Goal: Book appointment/travel/reservation

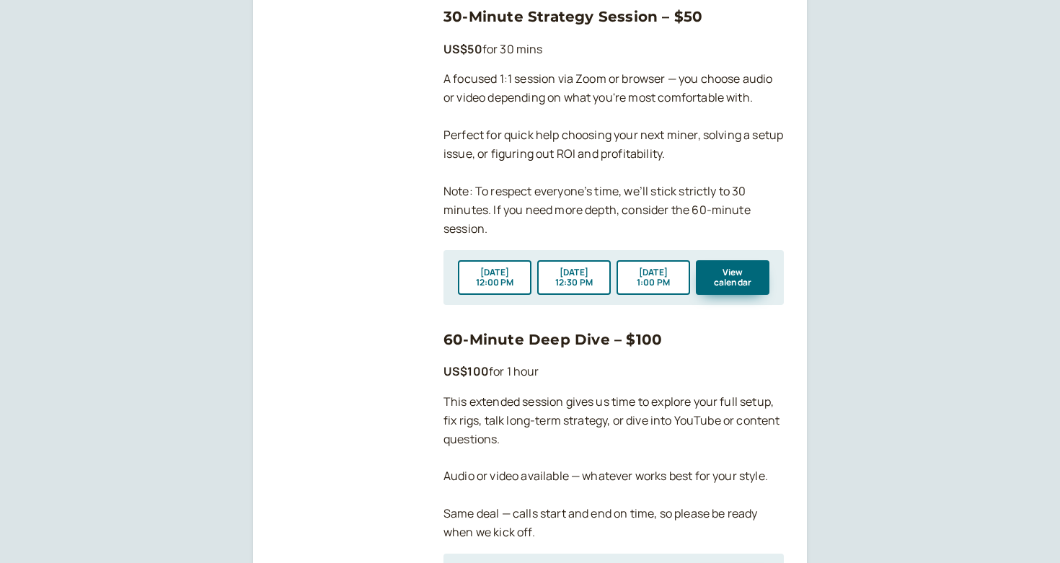
scroll to position [1180, 0]
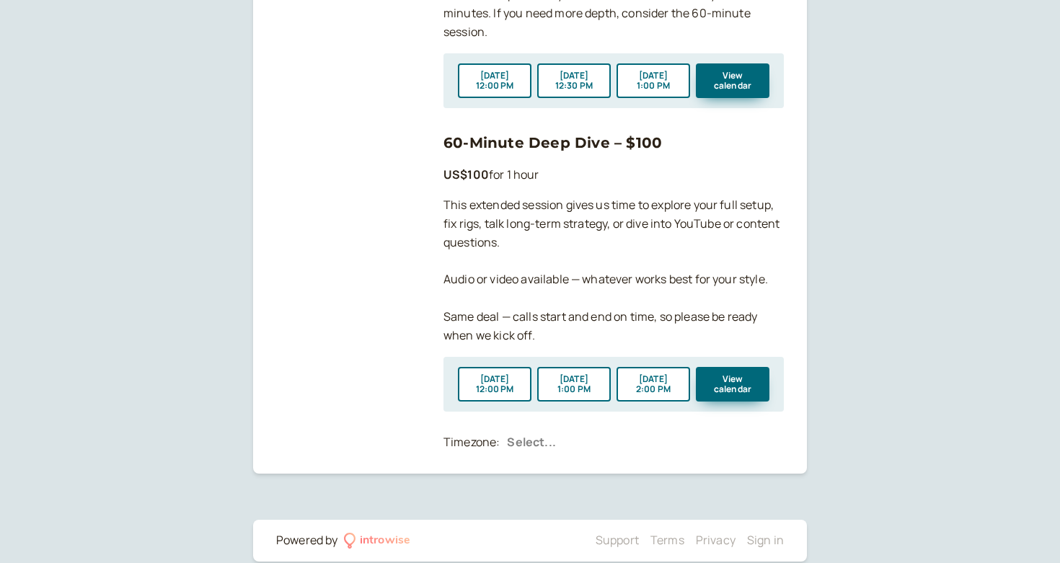
scroll to position [1396, 0]
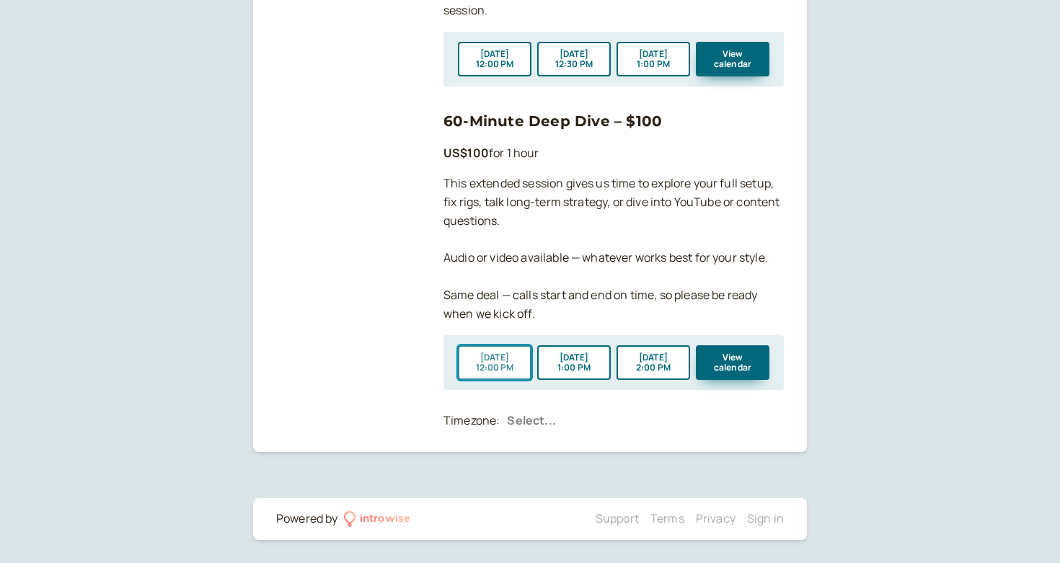
click at [490, 361] on button "[DATE] 12:00 PM" at bounding box center [495, 362] width 74 height 35
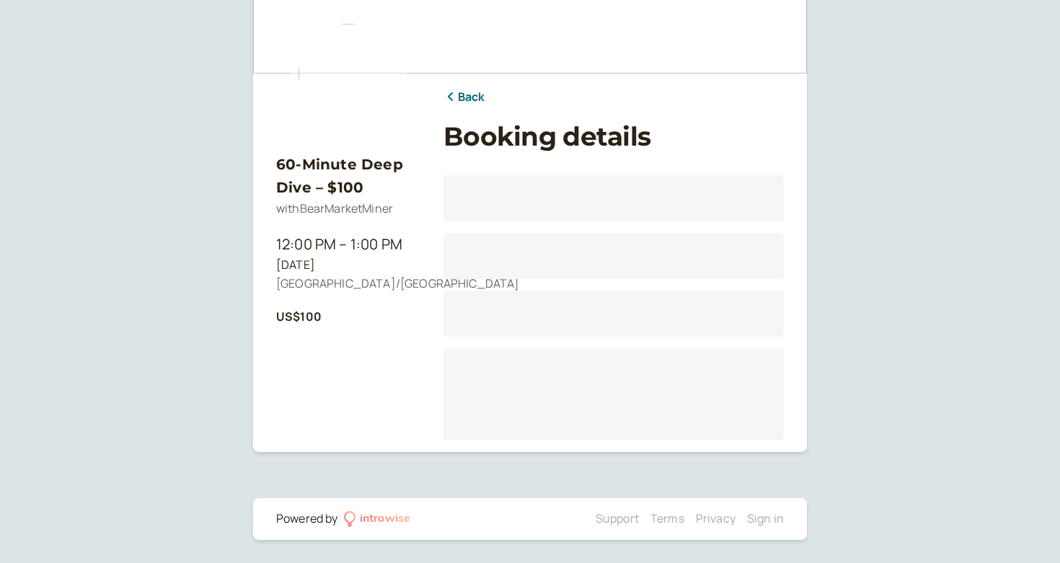
scroll to position [105, 0]
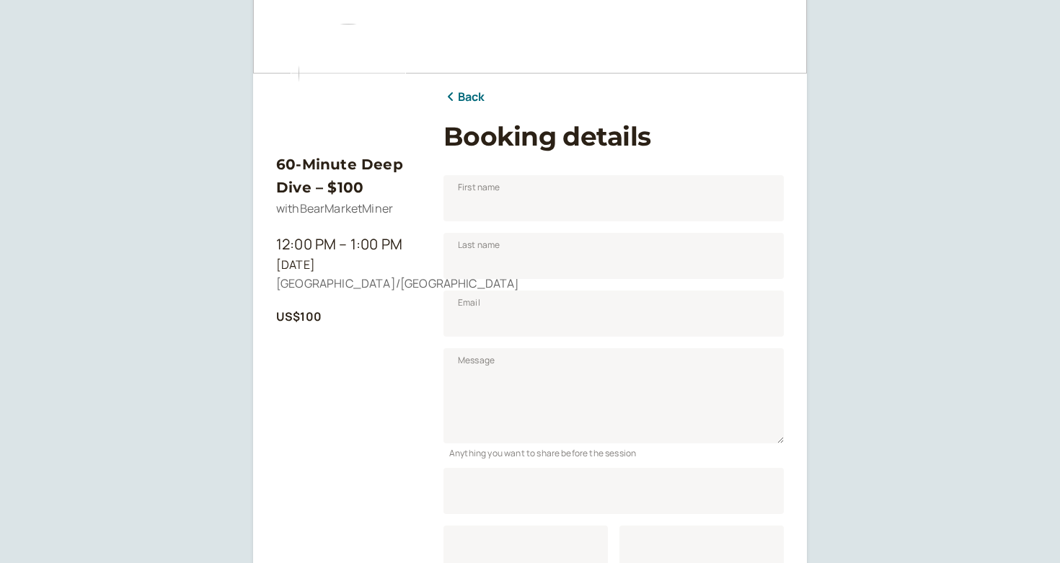
scroll to position [179, 0]
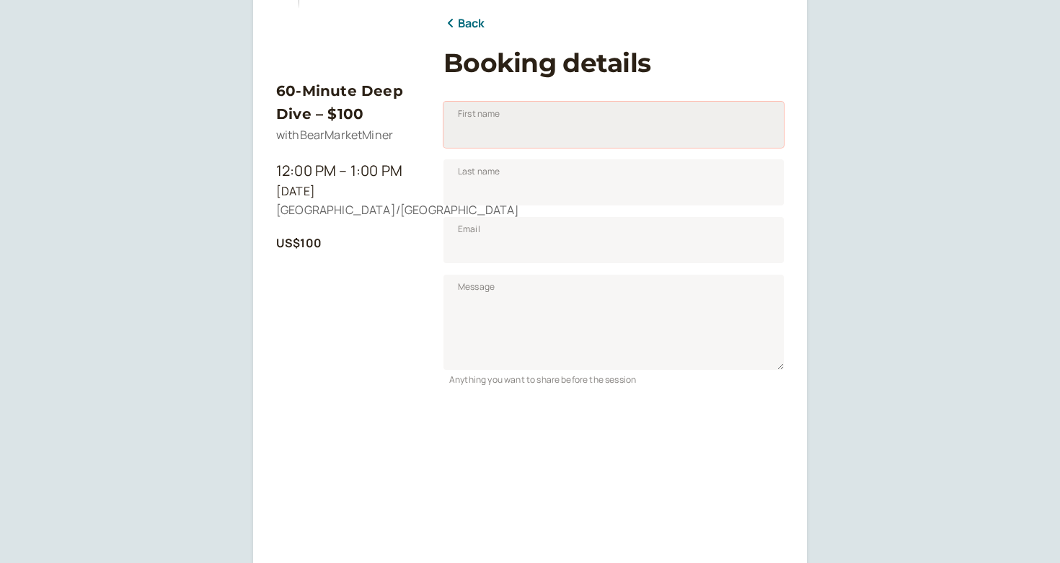
click at [503, 125] on input "First name" at bounding box center [614, 125] width 340 height 46
type input "[PERSON_NAME]"
type input "[EMAIL_ADDRESS][DOMAIN_NAME]"
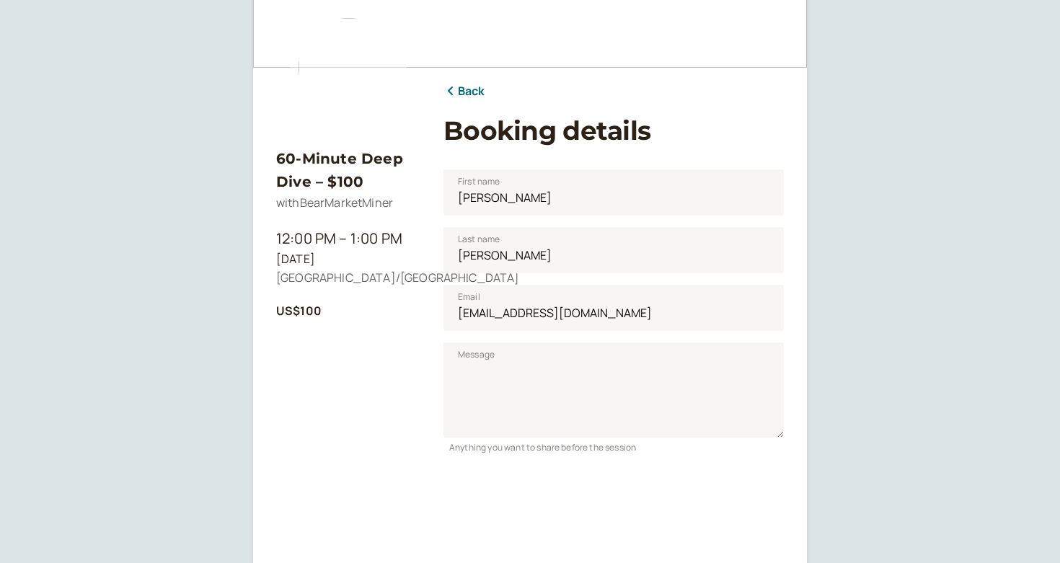
scroll to position [107, 0]
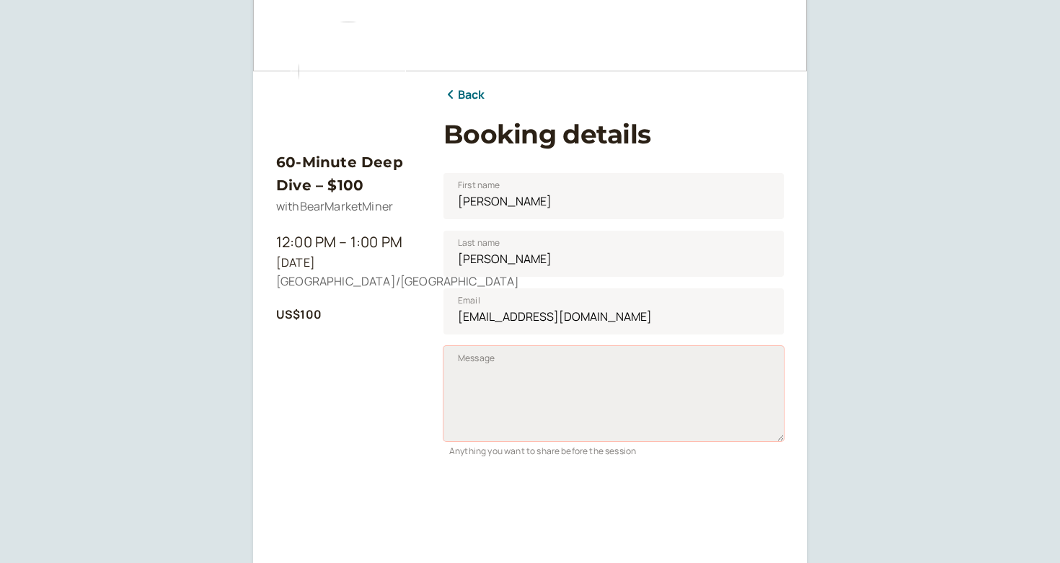
click at [467, 371] on textarea "Message" at bounding box center [614, 393] width 340 height 95
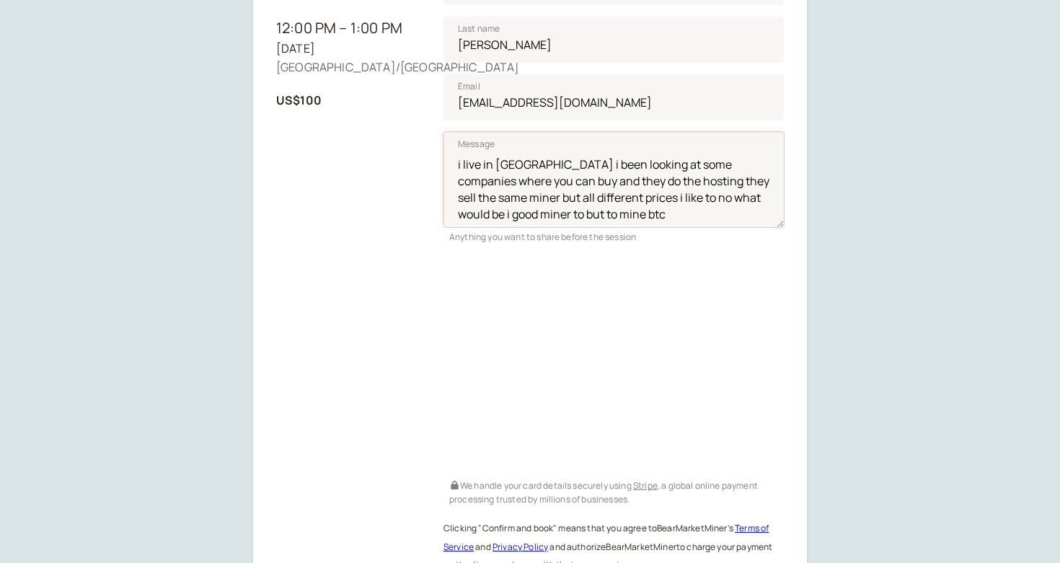
scroll to position [322, 0]
click at [622, 211] on textarea "i live in [GEOGRAPHIC_DATA] i been looking at some companies where you can buy …" at bounding box center [614, 178] width 340 height 95
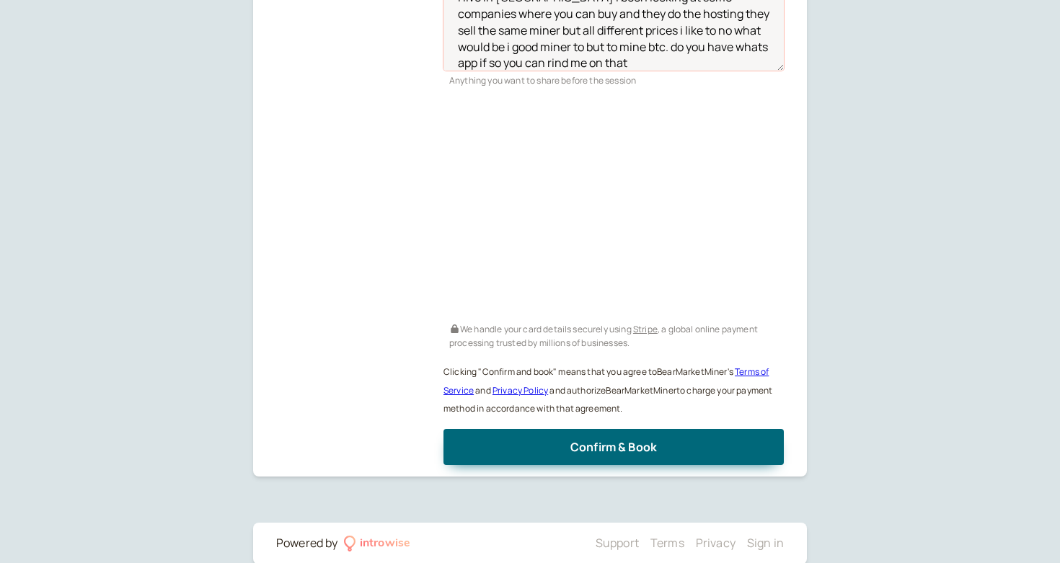
scroll to position [503, 0]
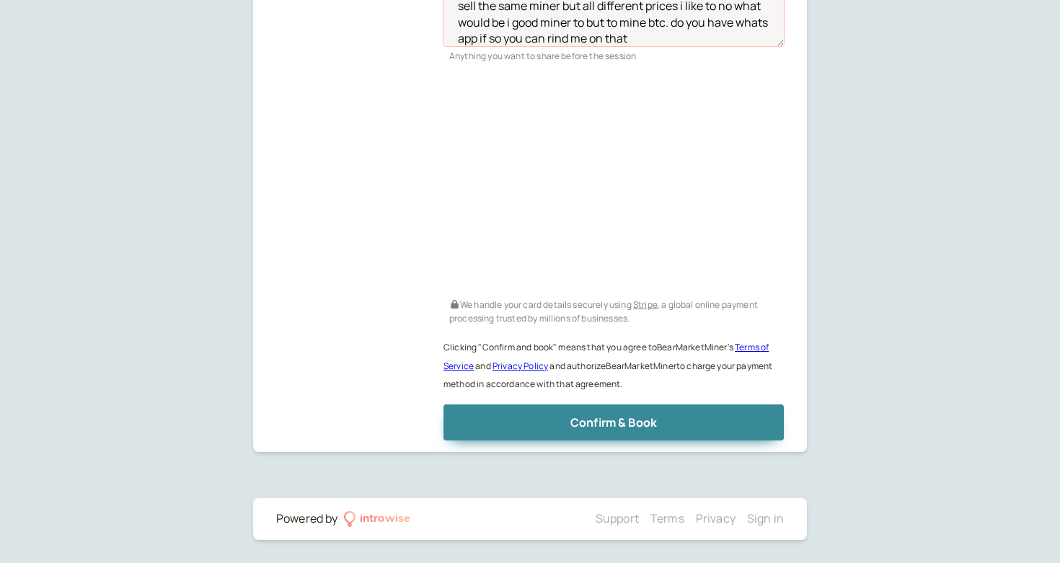
type textarea "i live in [GEOGRAPHIC_DATA] i been looking at some companies where you can buy …"
click at [597, 415] on span "Confirm & Book" at bounding box center [614, 423] width 87 height 16
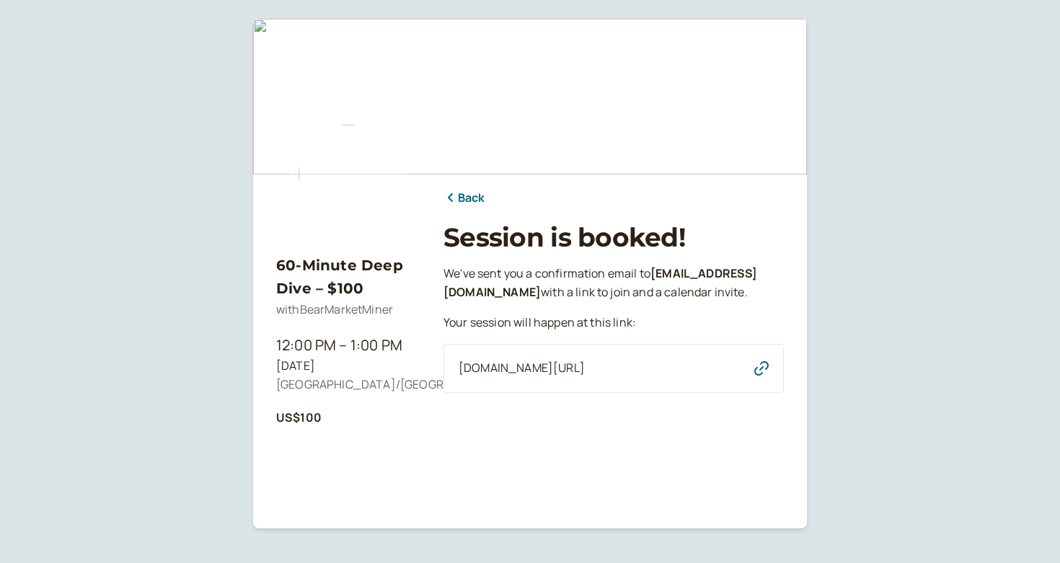
scroll to position [0, 0]
